Goal: Task Accomplishment & Management: Manage account settings

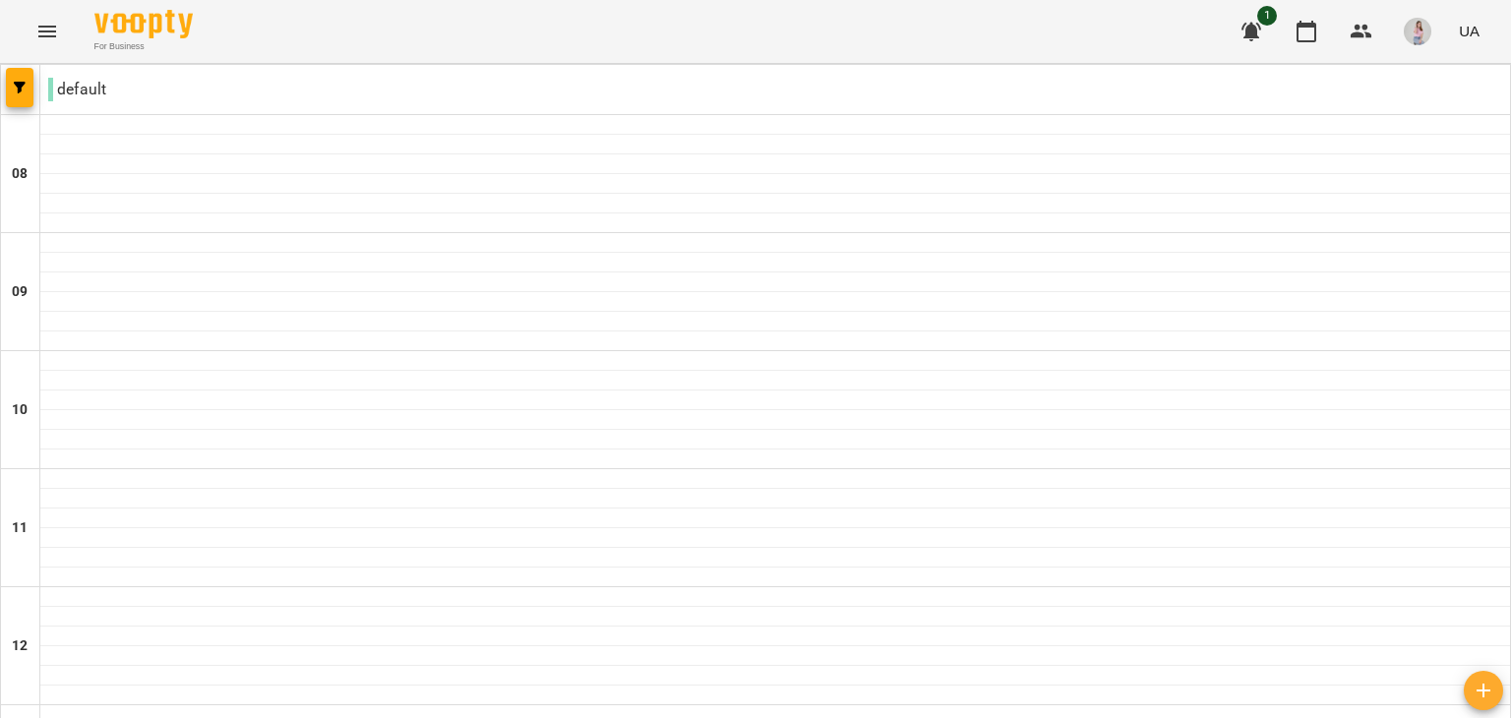
scroll to position [1181, 0]
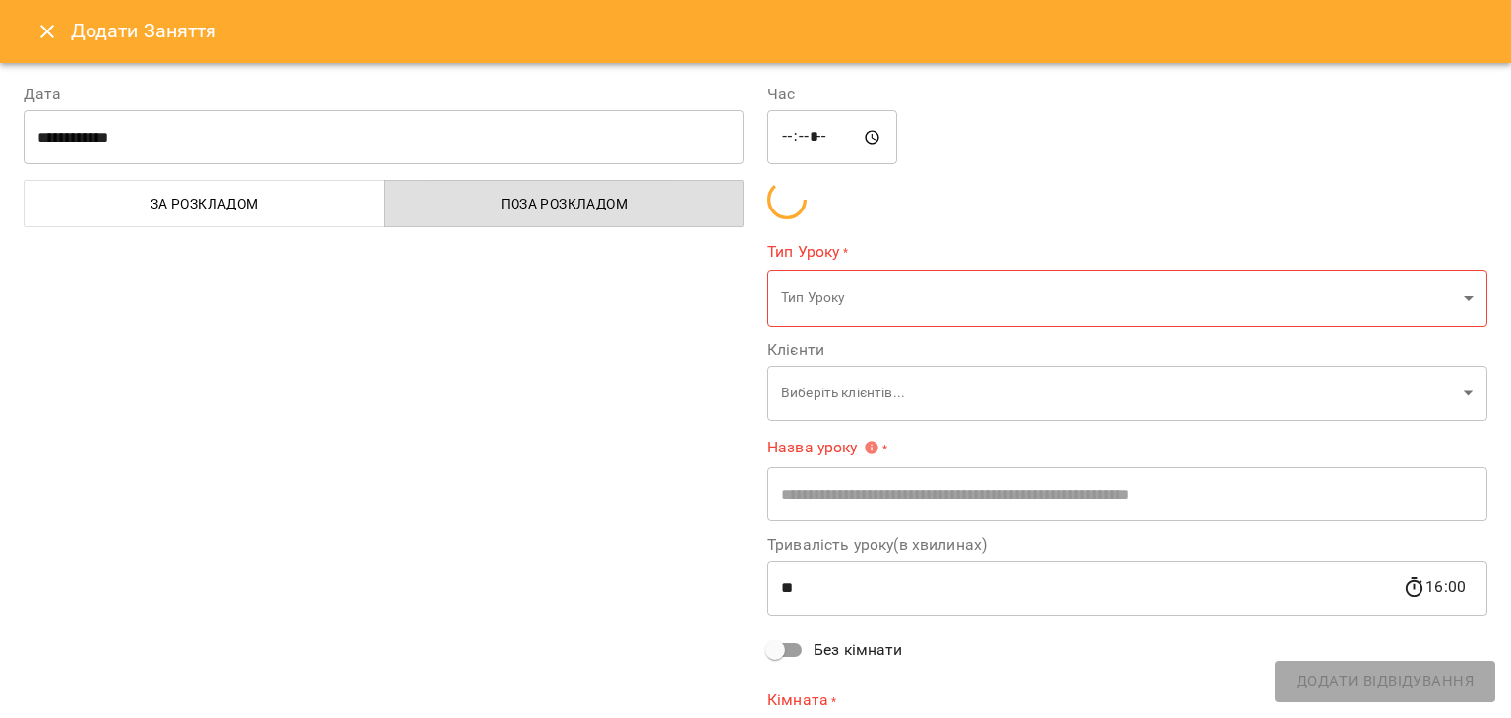
type input "**********"
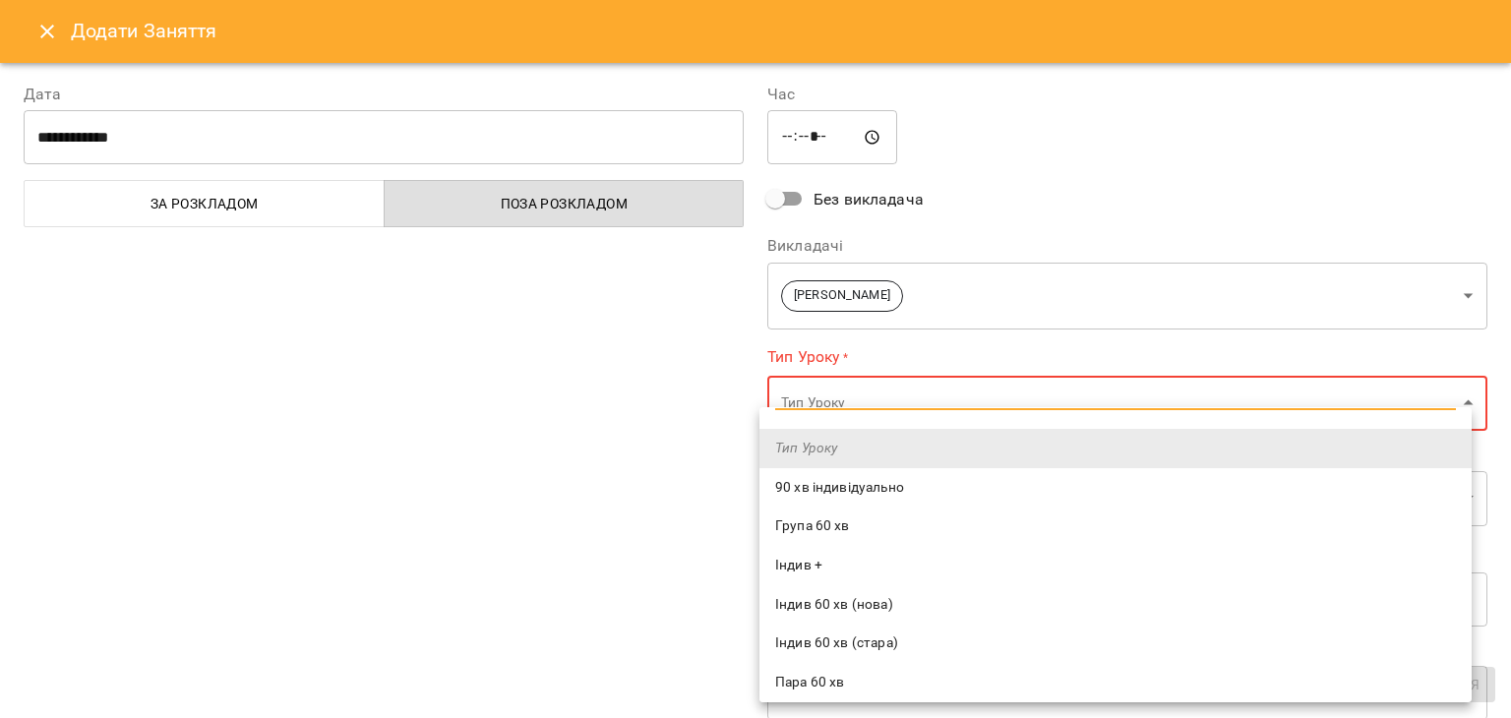
scroll to position [30, 0]
click at [652, 497] on div at bounding box center [755, 359] width 1511 height 718
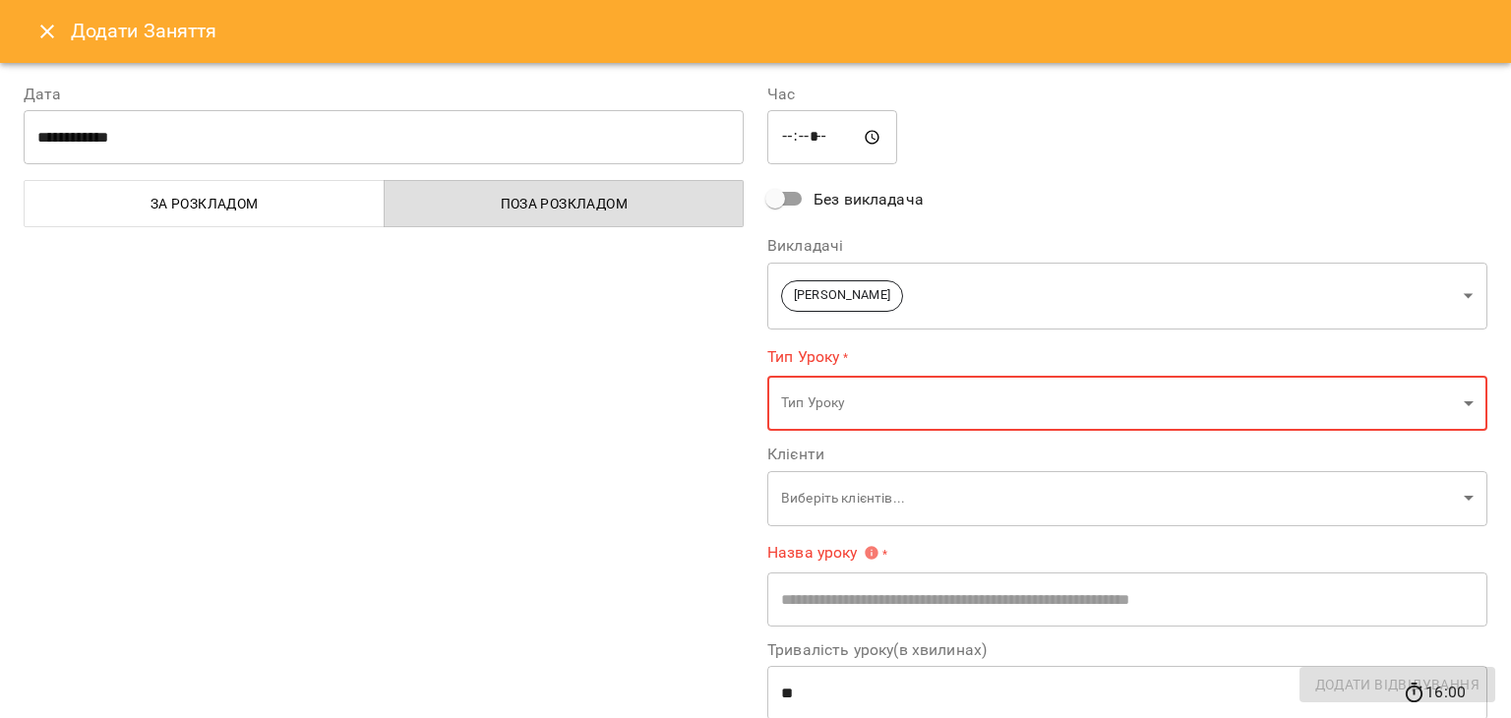
click at [893, 611] on input "text" at bounding box center [1127, 599] width 720 height 55
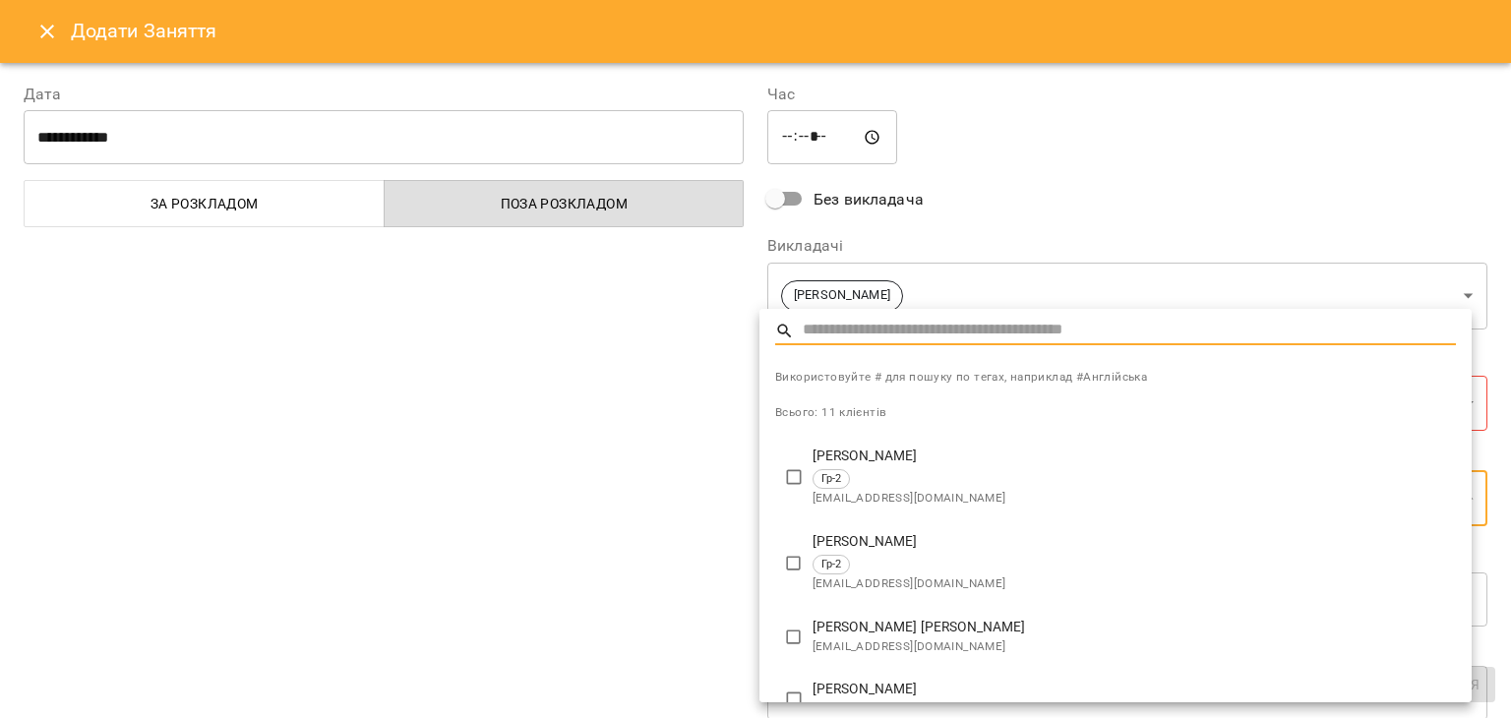
scroll to position [197, 0]
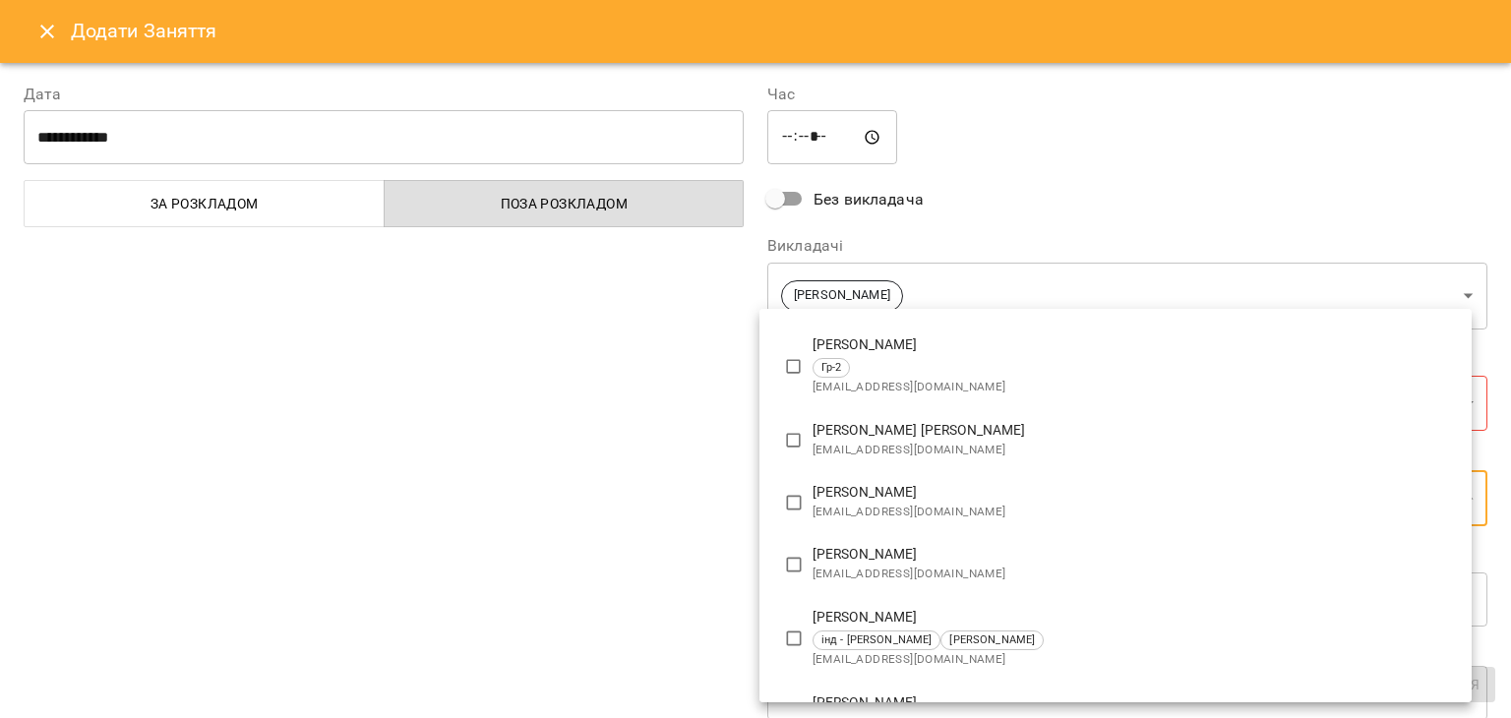
click at [1006, 442] on span "oliver16062016@gmail.com" at bounding box center [1134, 451] width 643 height 20
type input "**********"
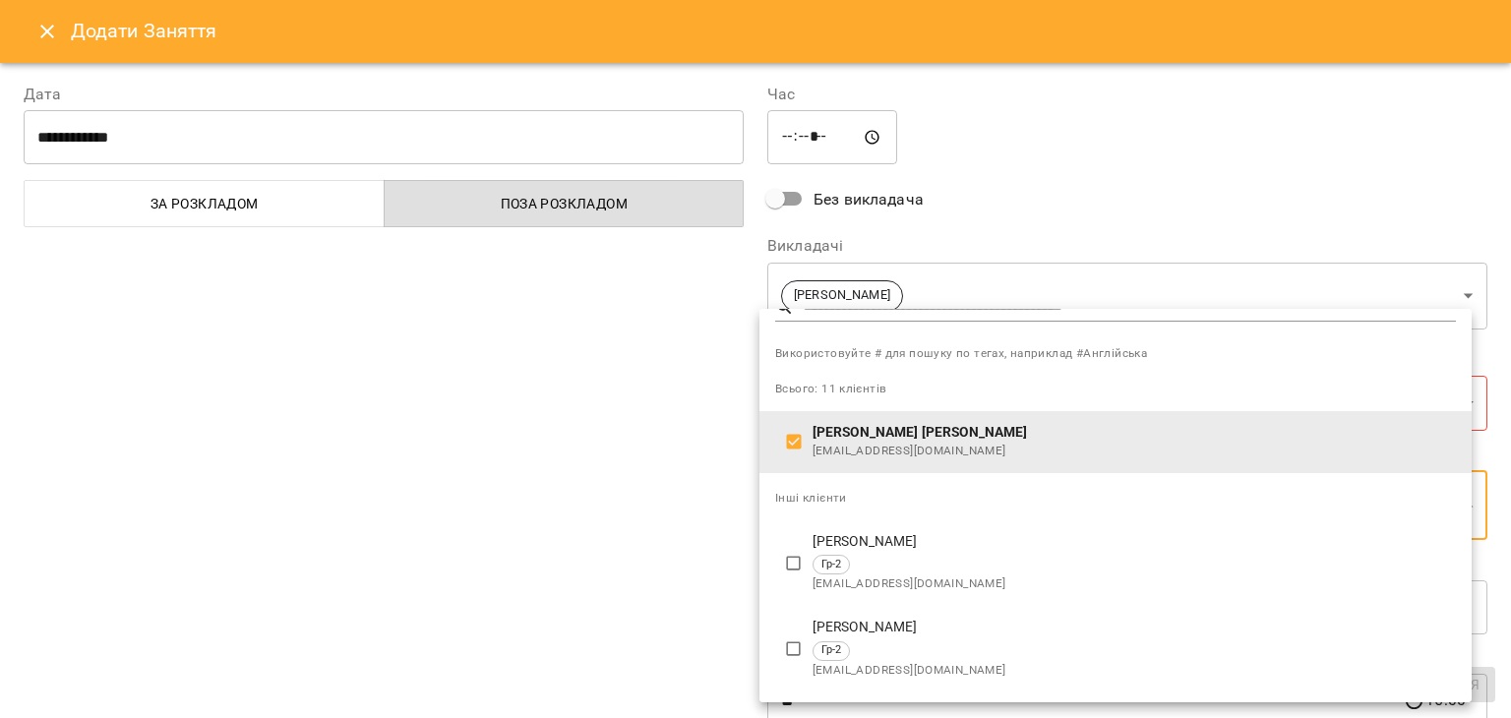
click at [629, 542] on div at bounding box center [755, 359] width 1511 height 718
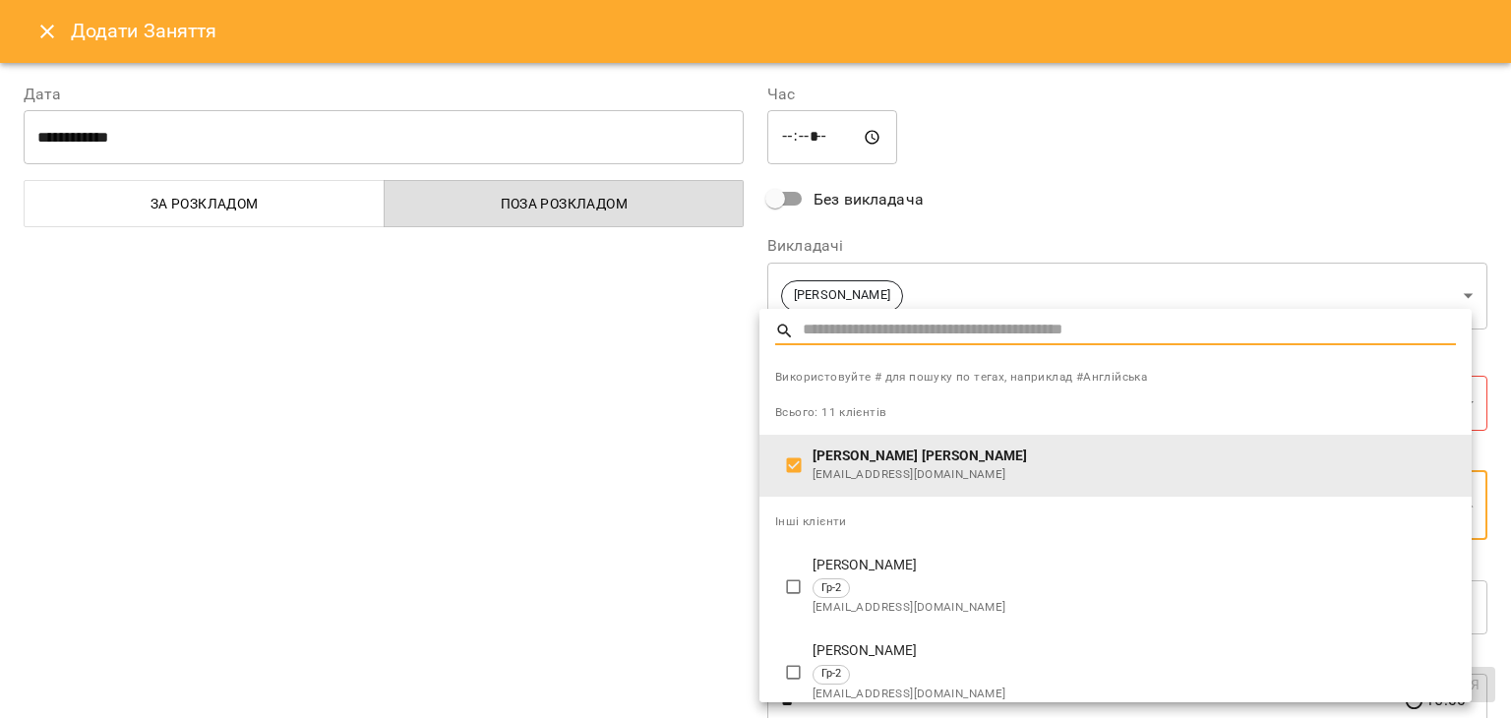
click at [591, 548] on div at bounding box center [755, 359] width 1511 height 718
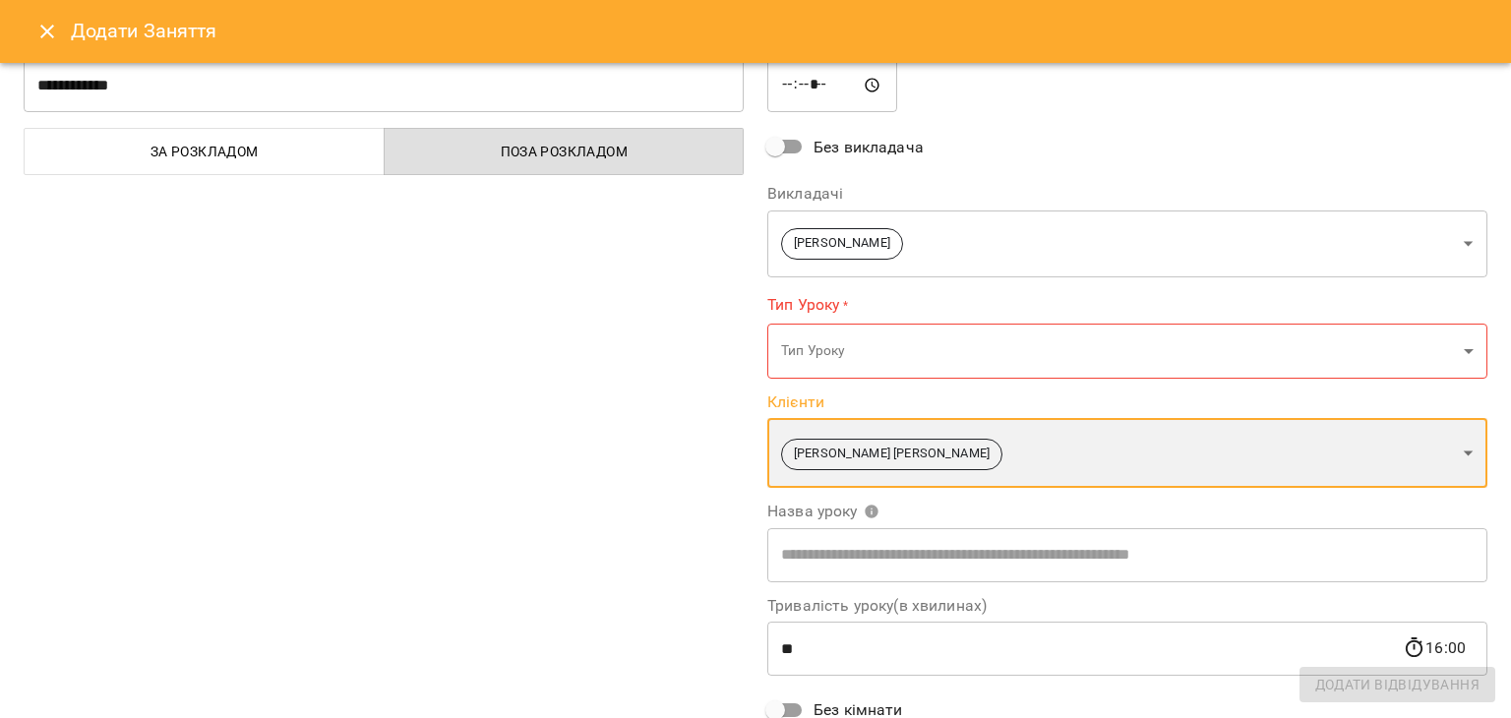
scroll to position [98, 0]
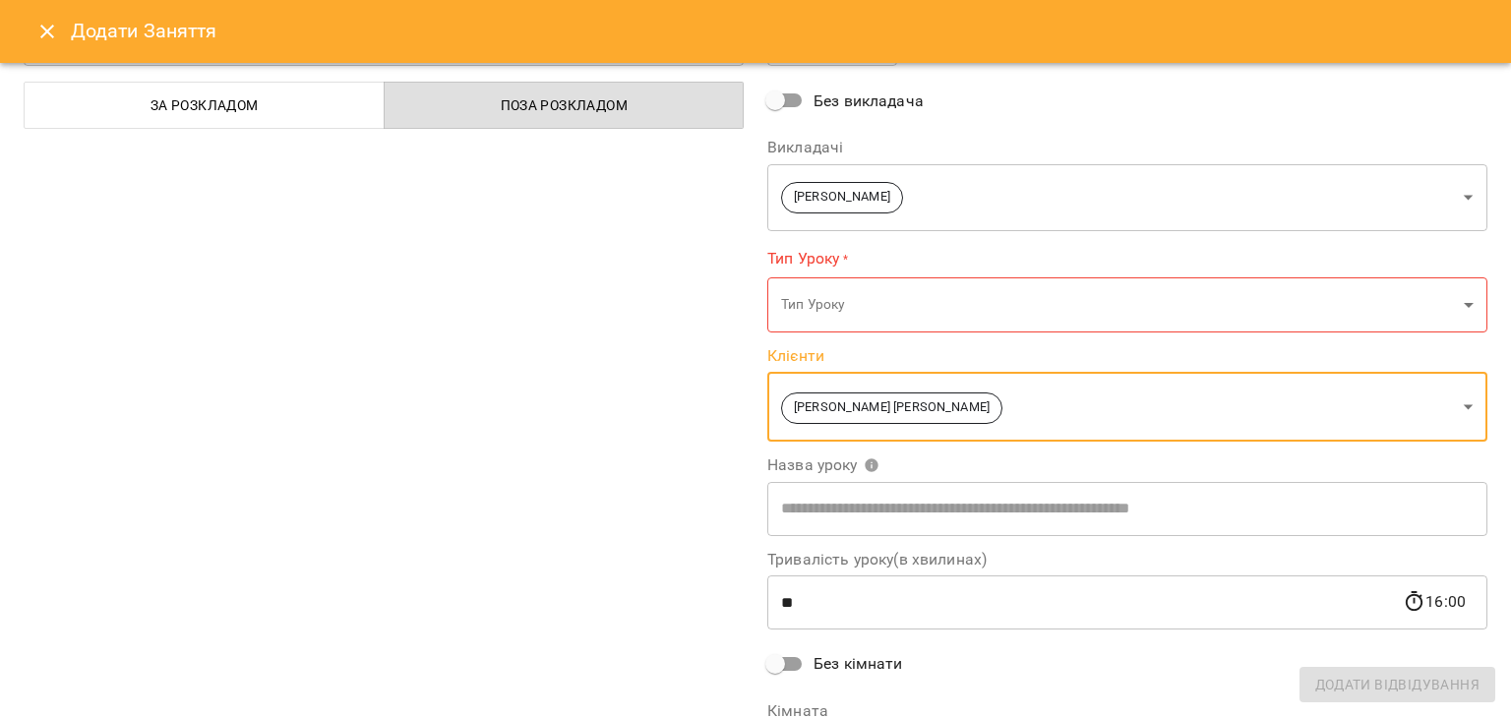
click at [948, 498] on input "text" at bounding box center [1127, 508] width 720 height 55
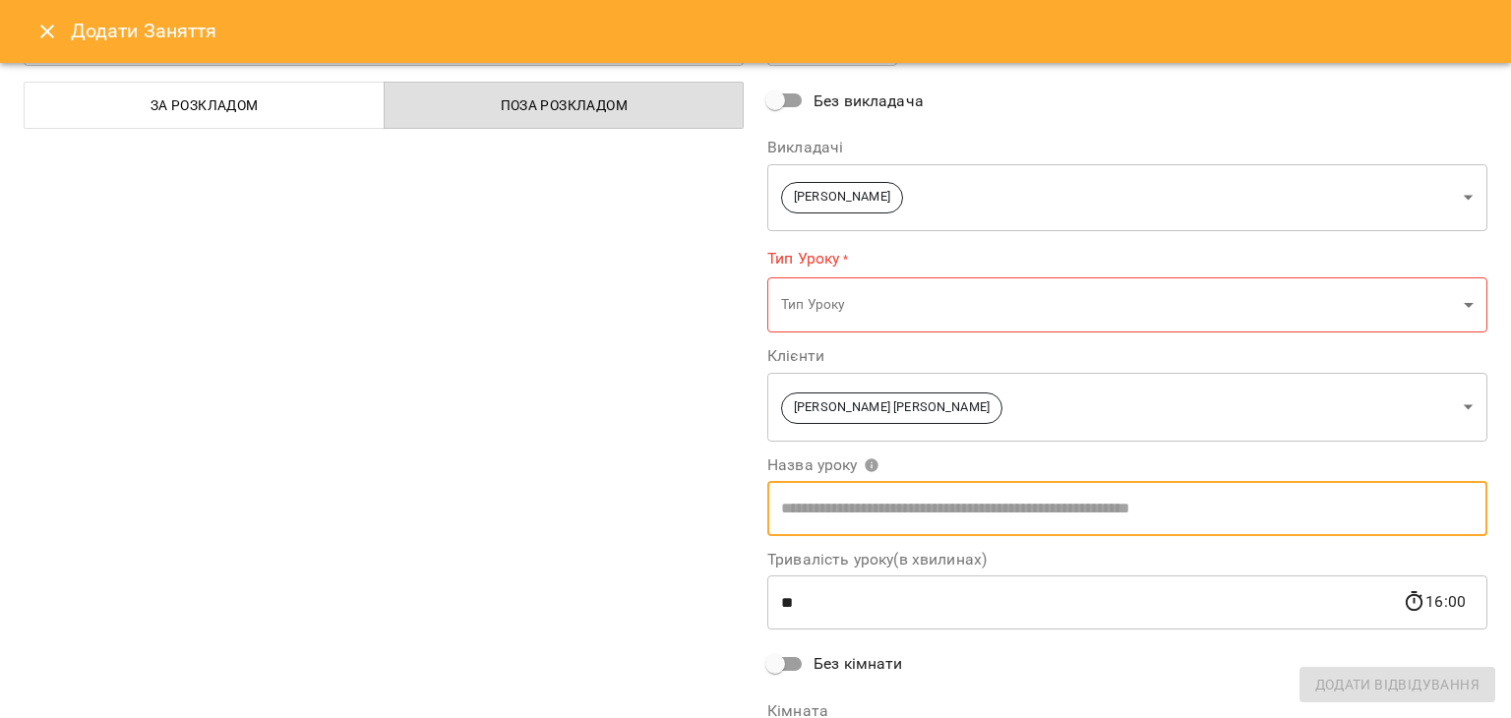
type input "**********"
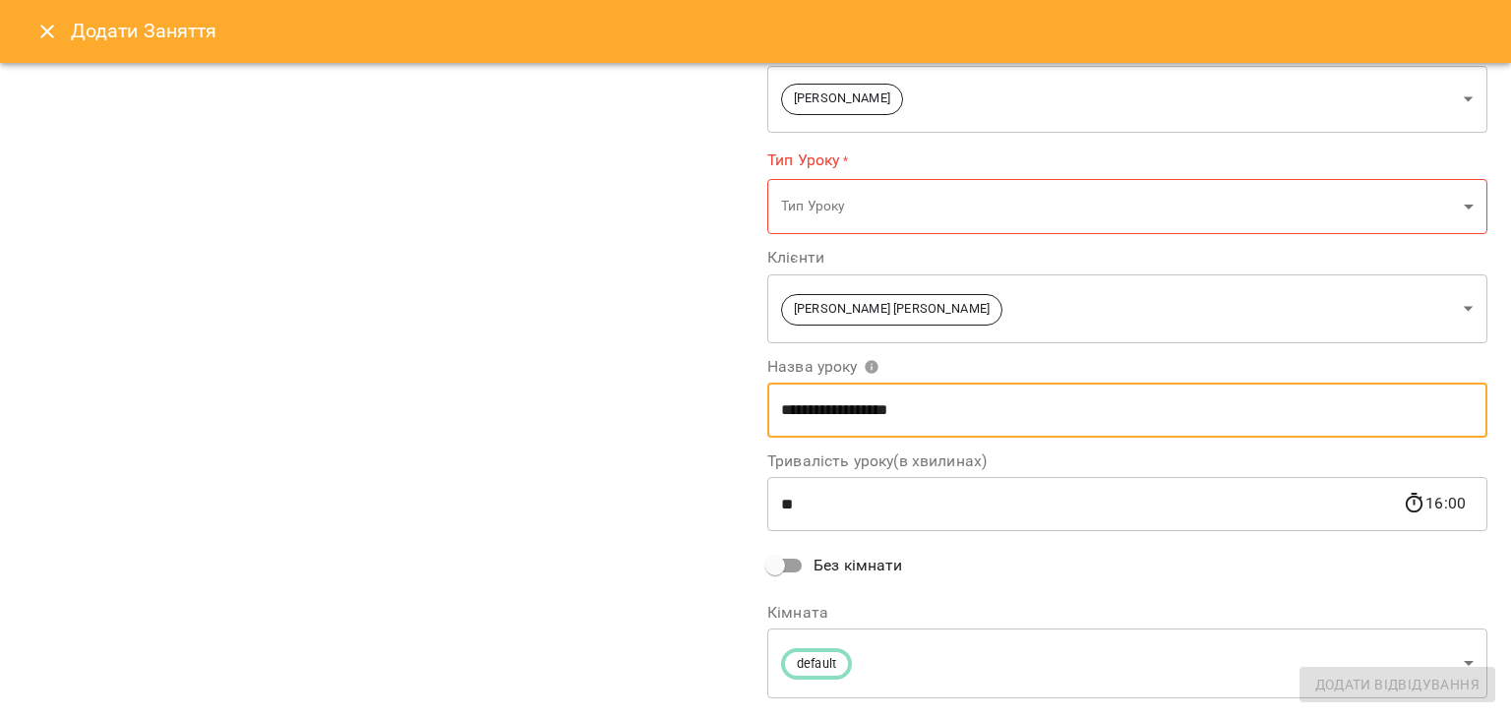
scroll to position [0, 0]
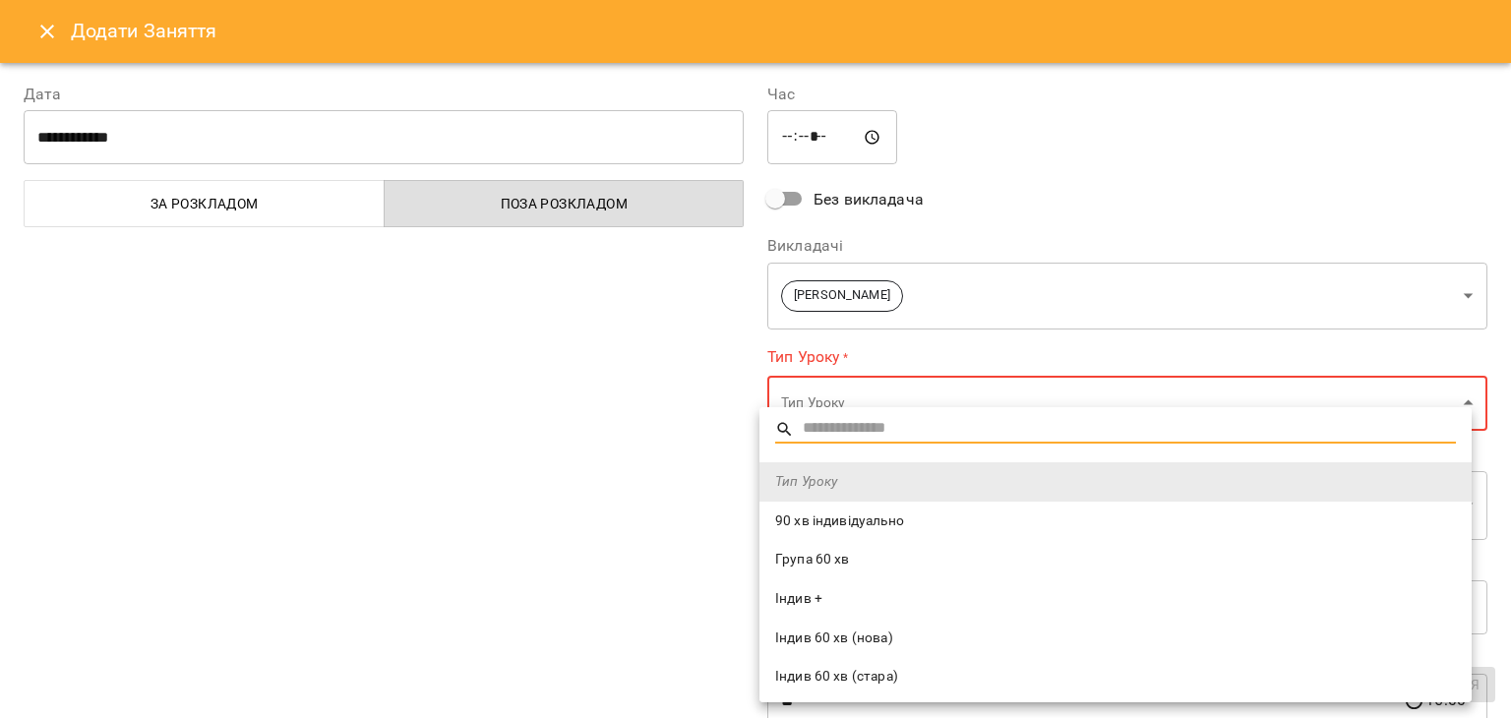
click at [850, 638] on span "Індив 60 хв (нова)" at bounding box center [1115, 639] width 681 height 20
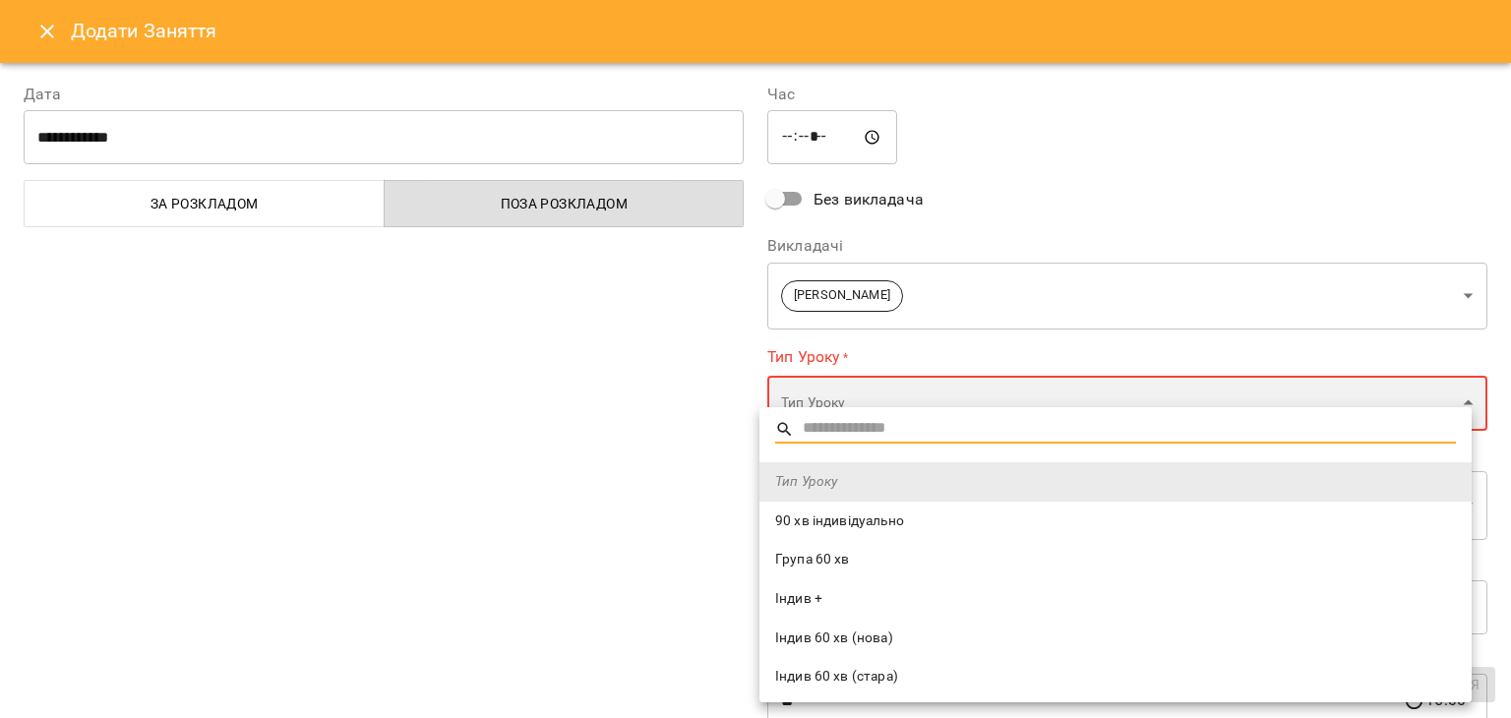
type input "**********"
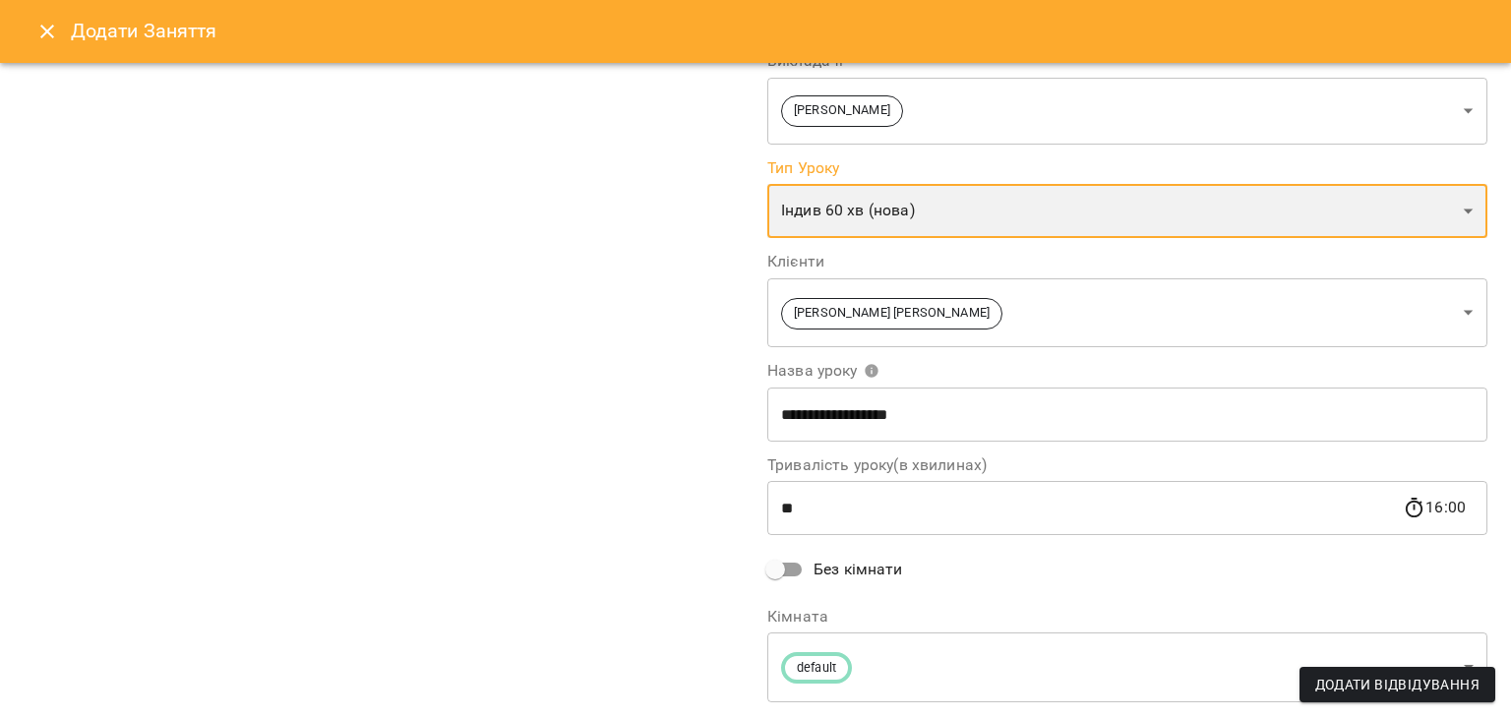
scroll to position [236, 0]
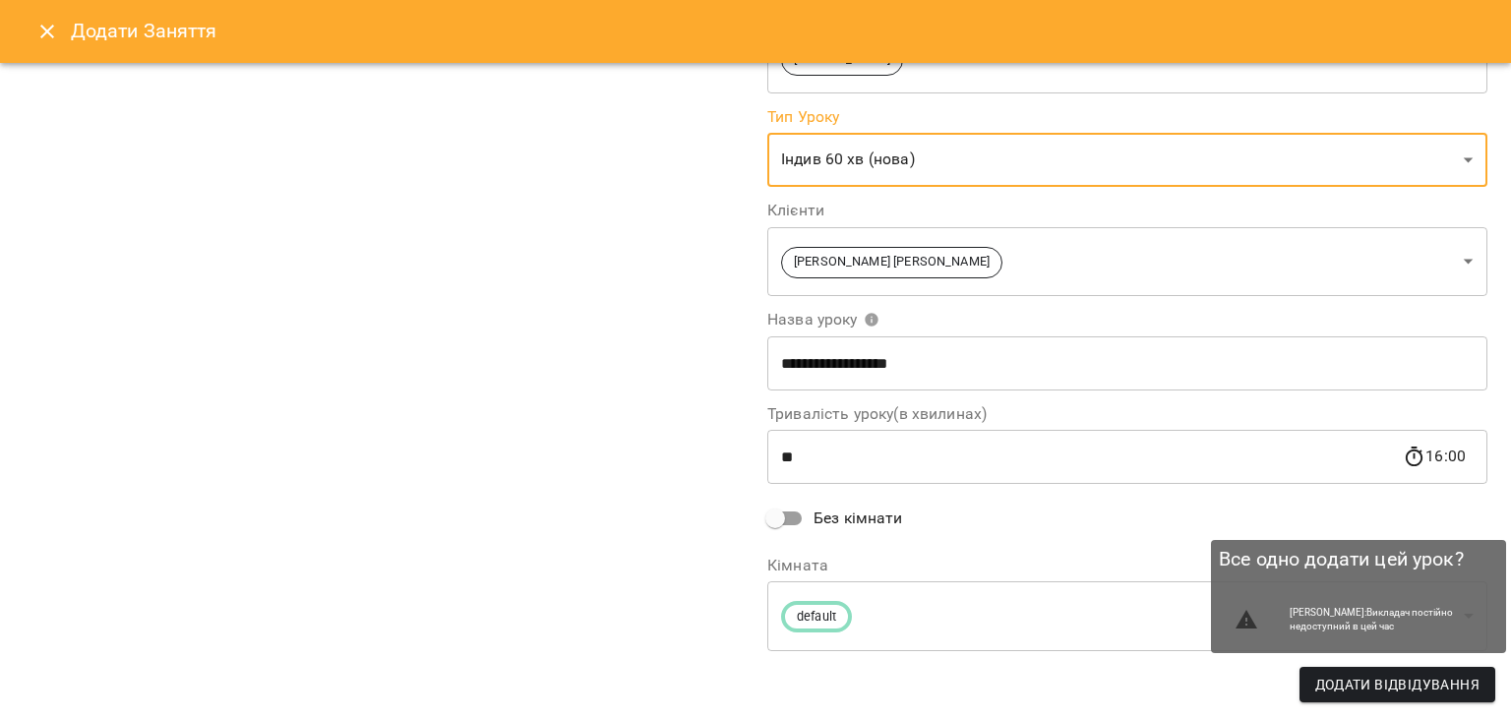
click at [1349, 686] on span "Додати Відвідування" at bounding box center [1397, 685] width 164 height 24
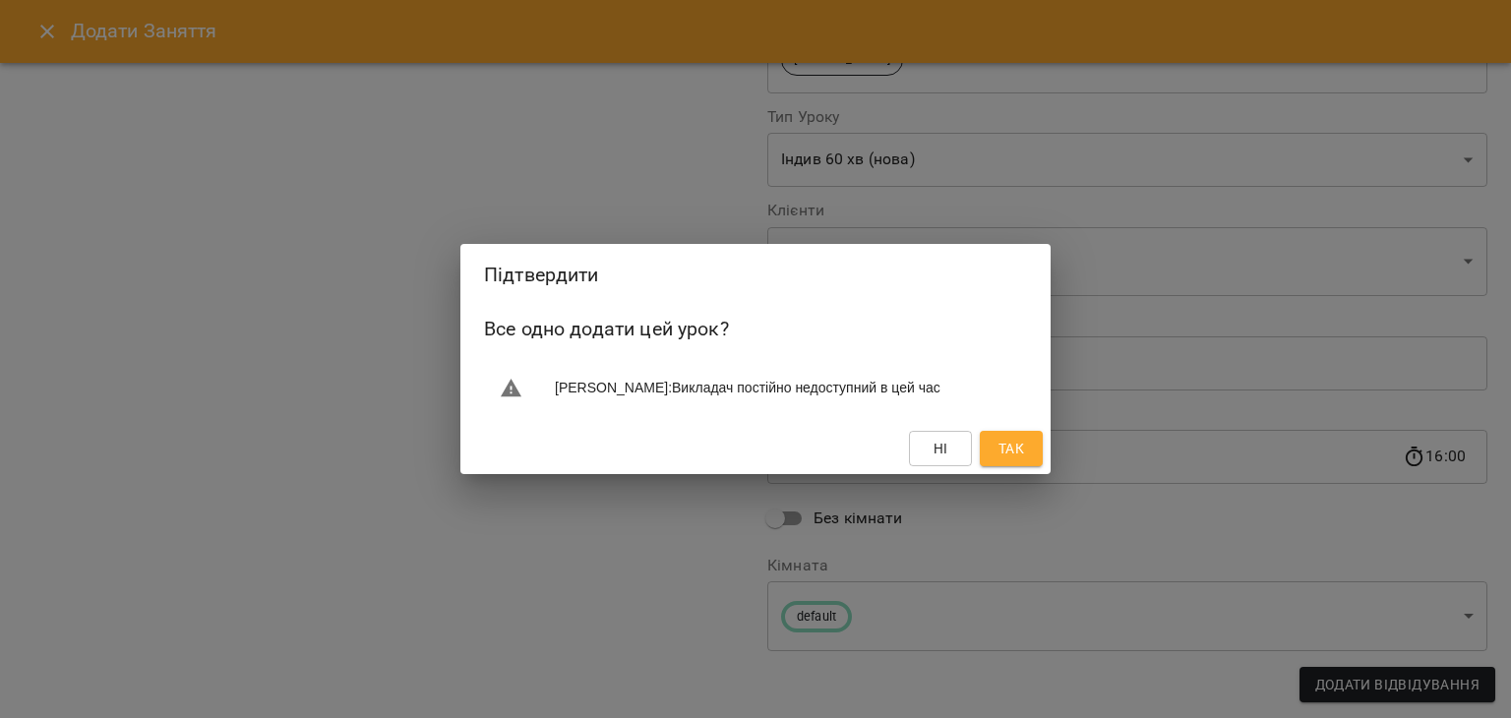
click at [1033, 466] on button "Так" at bounding box center [1011, 448] width 63 height 35
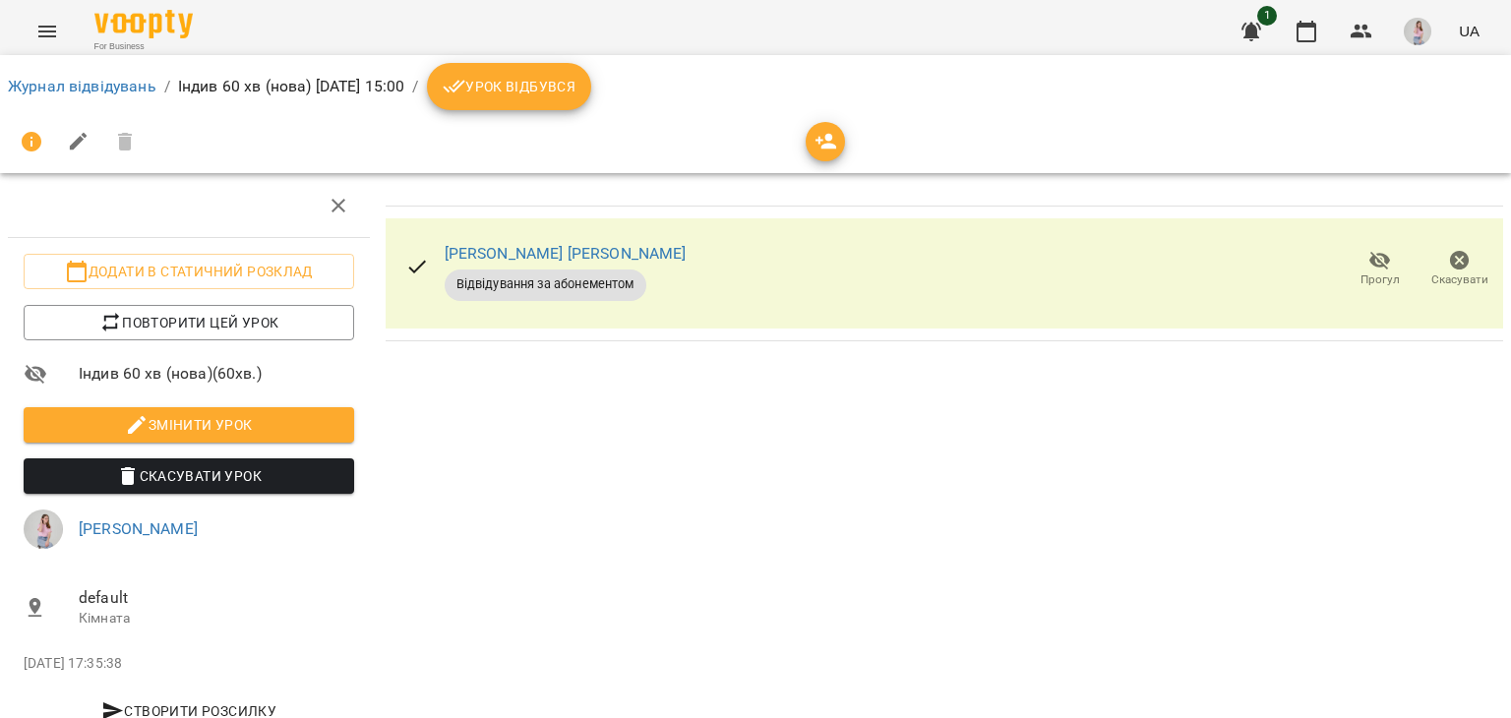
click at [577, 92] on span "Урок відбувся" at bounding box center [510, 87] width 134 height 24
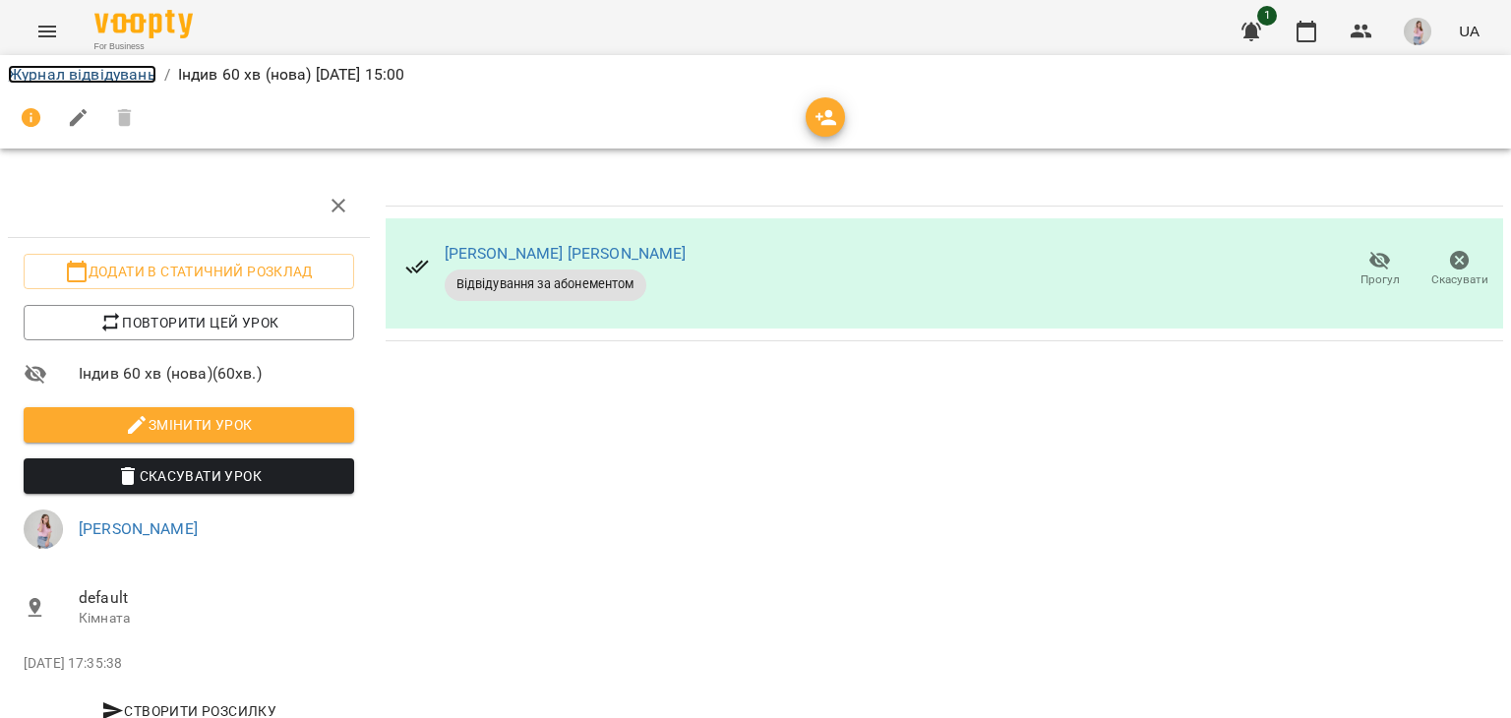
click at [130, 70] on link "Журнал відвідувань" at bounding box center [82, 74] width 149 height 19
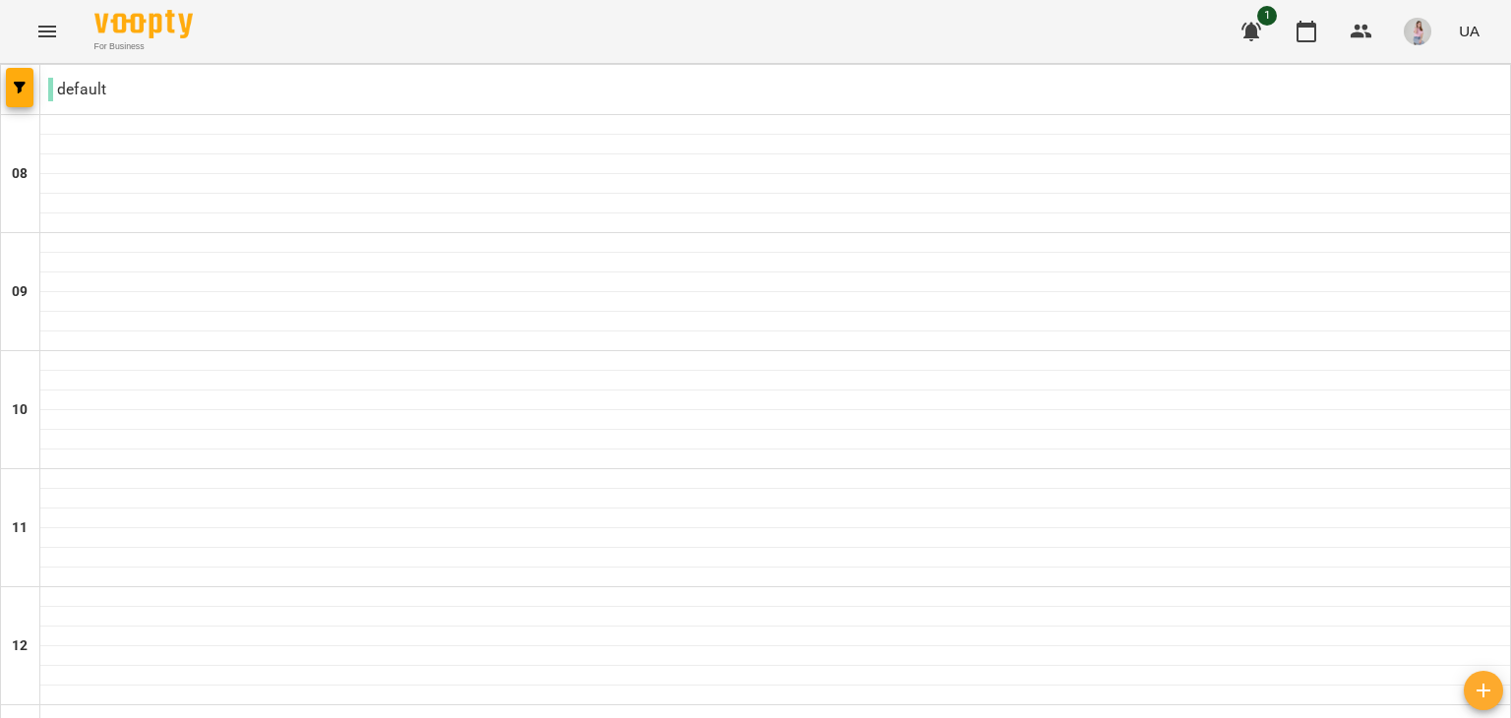
scroll to position [590, 0]
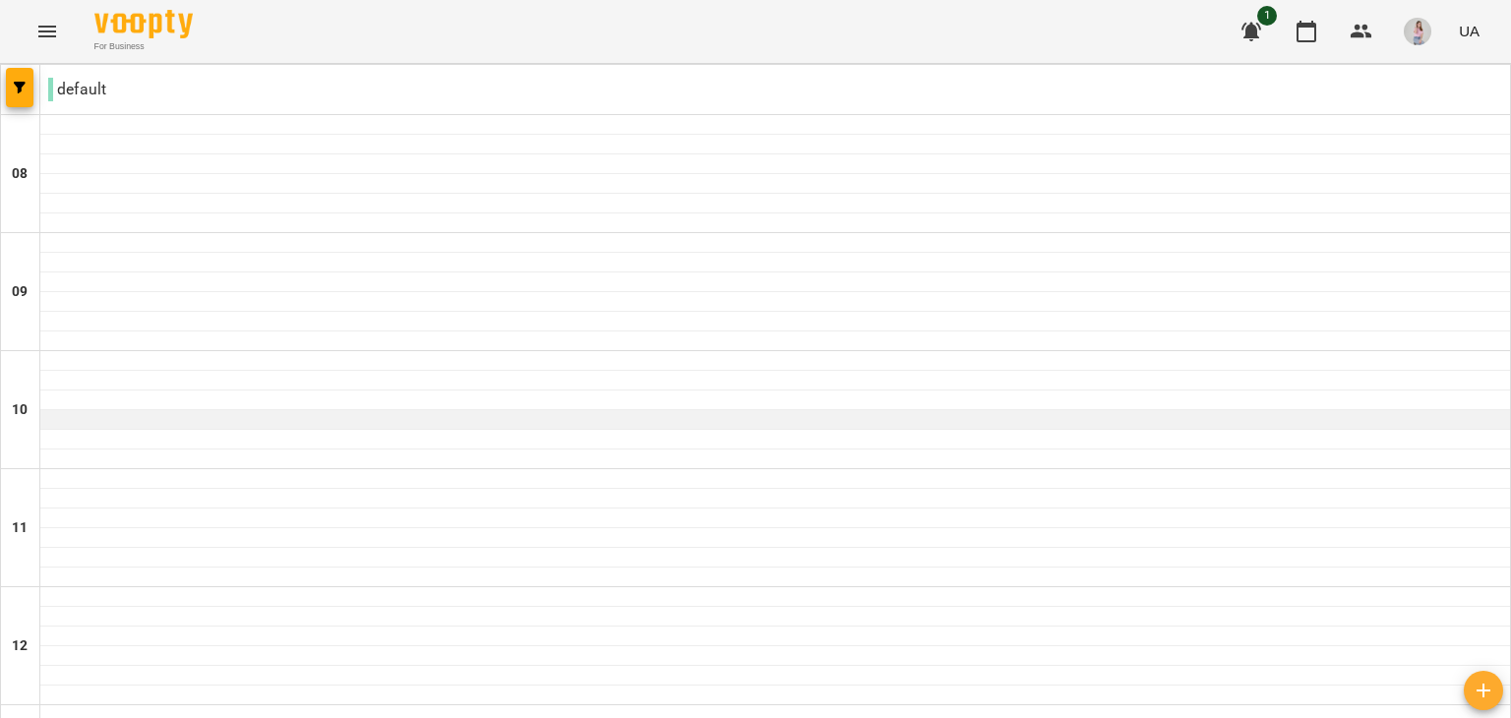
scroll to position [590, 0]
